Goal: Check status: Check status

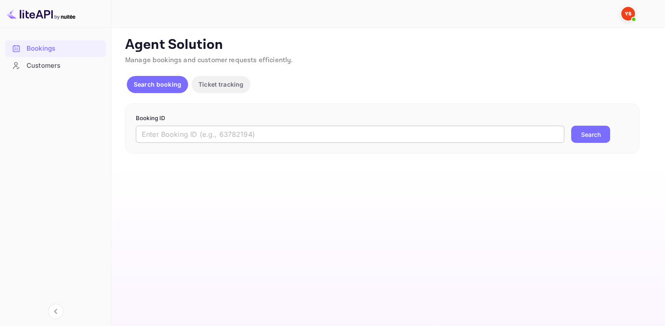
click at [207, 130] on input "text" at bounding box center [350, 134] width 429 height 17
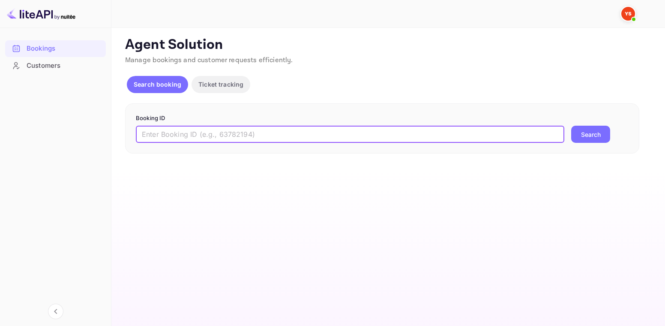
paste input "9330376"
type input "9330376"
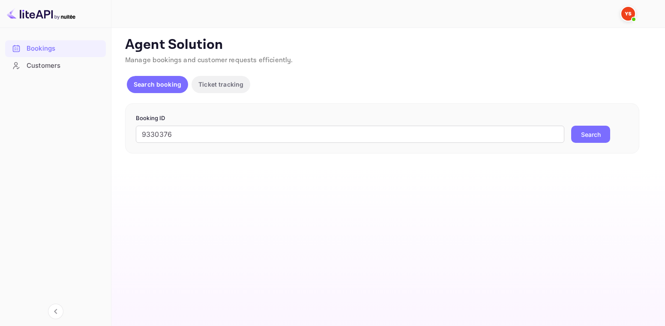
click at [589, 137] on button "Search" at bounding box center [591, 134] width 39 height 17
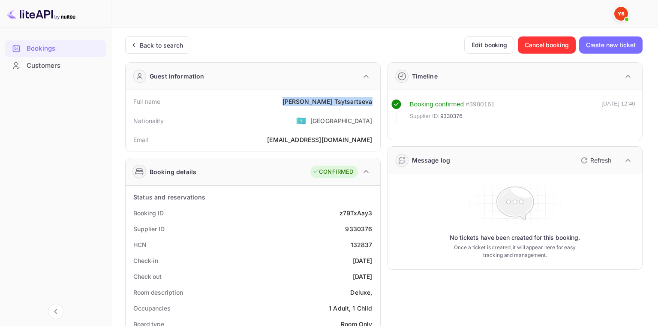
drag, startPoint x: 320, startPoint y: 103, endPoint x: 369, endPoint y: 105, distance: 48.5
click at [375, 107] on div "Full name [PERSON_NAME]" at bounding box center [253, 101] width 248 height 16
copy div "[PERSON_NAME]"
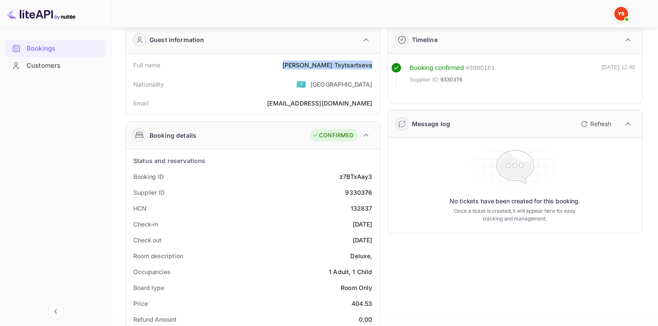
scroll to position [86, 0]
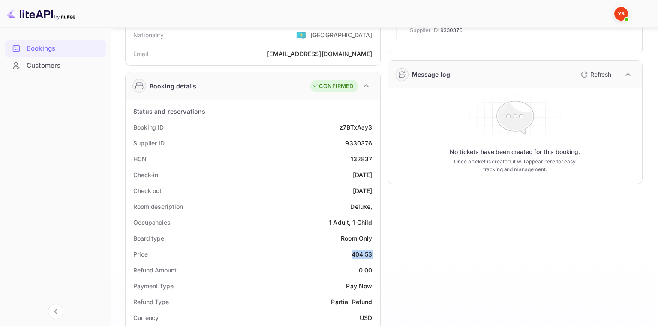
drag, startPoint x: 348, startPoint y: 252, endPoint x: 375, endPoint y: 259, distance: 28.3
click at [375, 259] on div "Price 404.53" at bounding box center [253, 254] width 248 height 16
copy div "404.53"
